Goal: Transaction & Acquisition: Purchase product/service

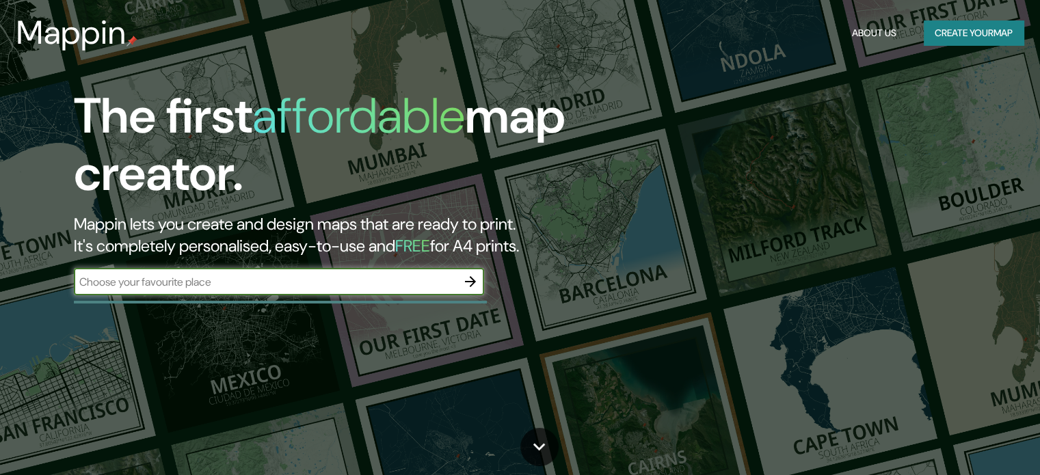
click at [237, 291] on div "​" at bounding box center [279, 281] width 410 height 27
click at [250, 277] on input "text" at bounding box center [265, 282] width 383 height 16
type input "santiago 588 quilpue"
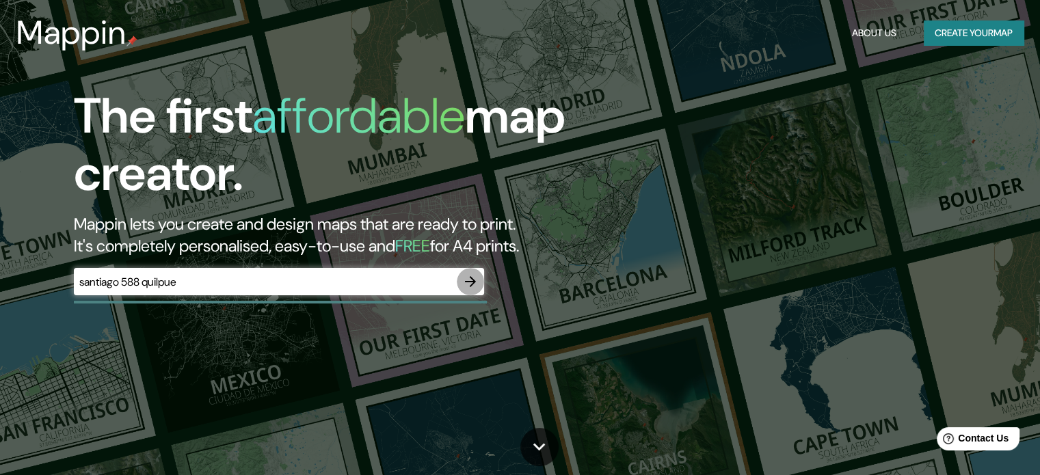
click at [466, 274] on icon "button" at bounding box center [470, 282] width 16 height 16
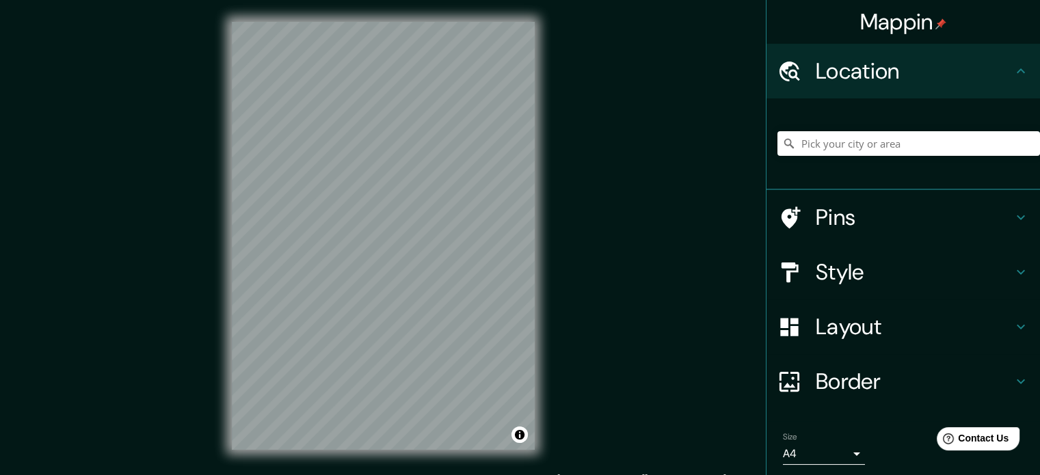
click at [834, 79] on h4 "Location" at bounding box center [914, 70] width 197 height 27
click at [848, 132] on input "Pick your city or area" at bounding box center [908, 143] width 263 height 25
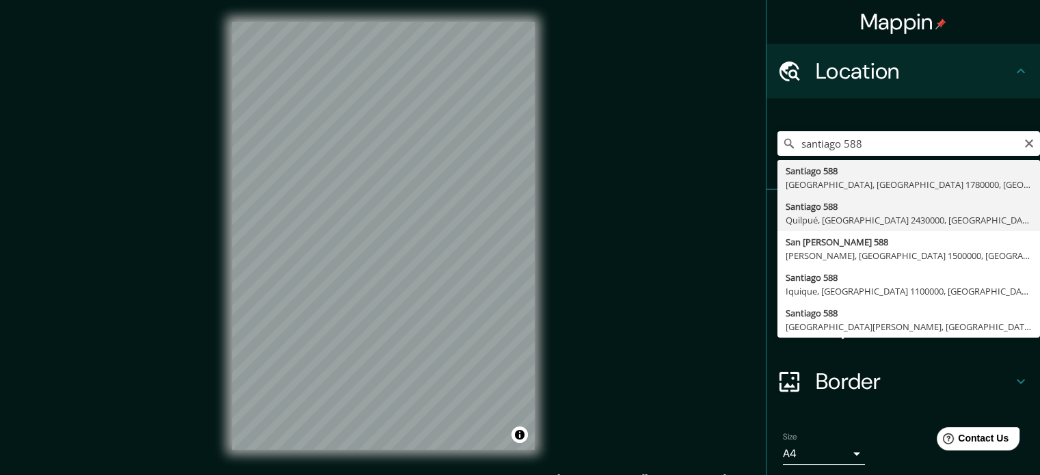
type input "[STREET_ADDRESS]"
